Goal: Transaction & Acquisition: Download file/media

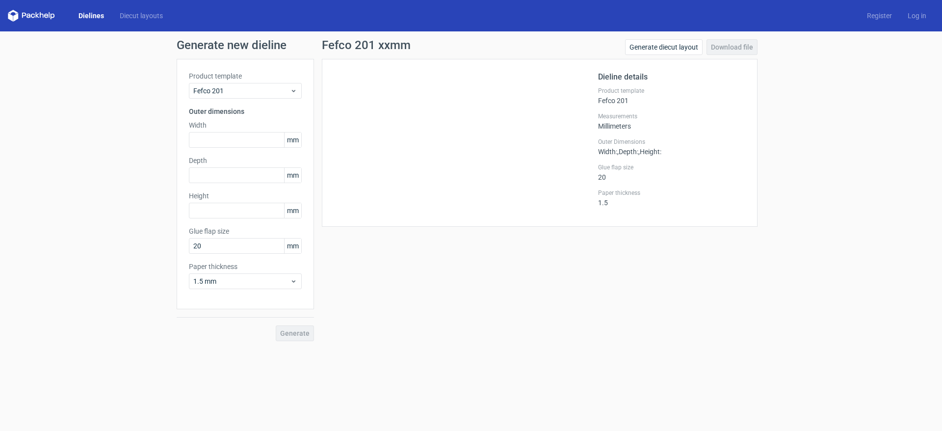
click at [92, 11] on link "Dielines" at bounding box center [91, 16] width 41 height 10
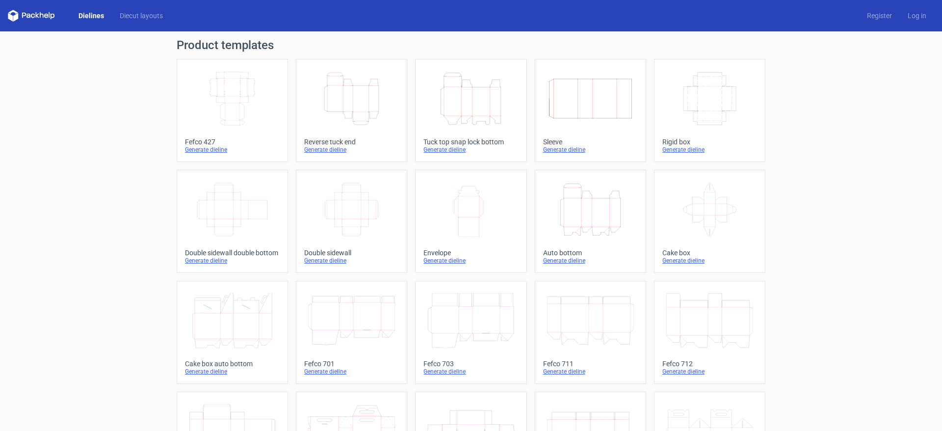
click at [349, 109] on icon "Height Depth Width" at bounding box center [351, 98] width 87 height 55
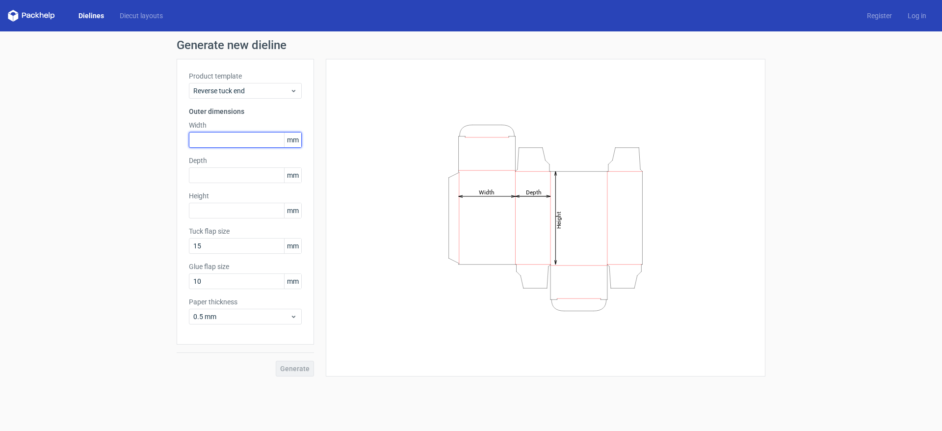
click at [222, 141] on input "text" at bounding box center [245, 140] width 113 height 16
type input "150"
type input "110"
type input "40"
click at [276, 361] on button "Generate" at bounding box center [295, 369] width 38 height 16
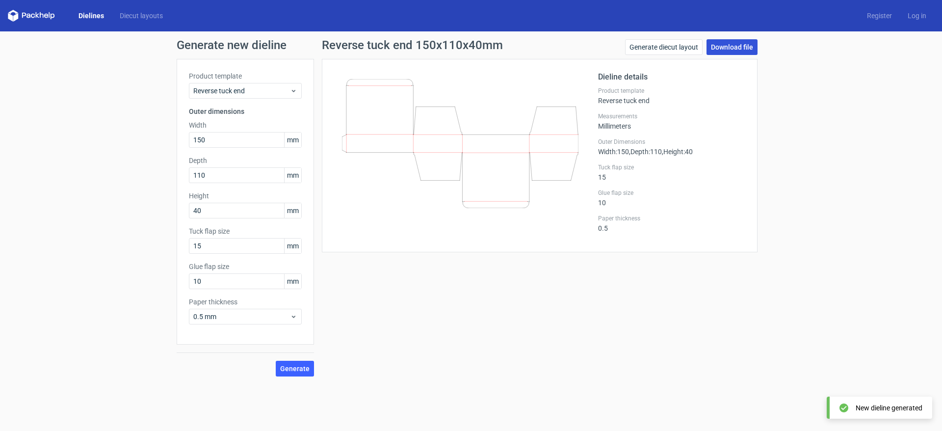
click at [728, 46] on link "Download file" at bounding box center [731, 47] width 51 height 16
click at [718, 41] on link "Download file" at bounding box center [731, 47] width 51 height 16
